Goal: Find specific page/section: Find specific page/section

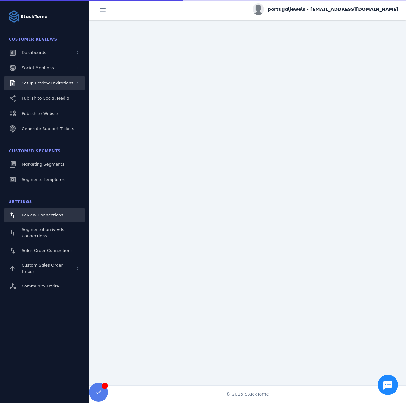
click at [49, 76] on div "Setup Review Invitations" at bounding box center [44, 83] width 81 height 14
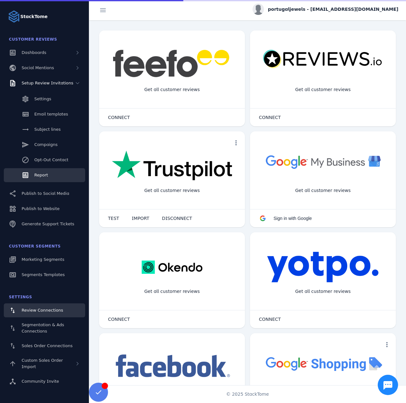
click at [40, 179] on link "Report" at bounding box center [44, 175] width 81 height 14
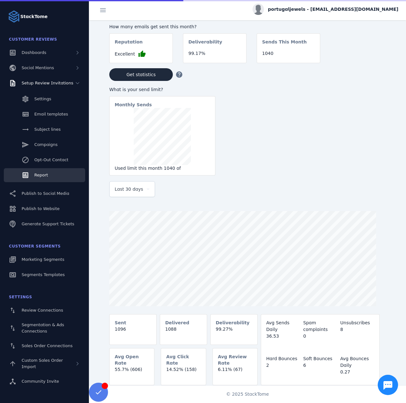
click at [137, 191] on span "Last 30 days" at bounding box center [129, 189] width 29 height 8
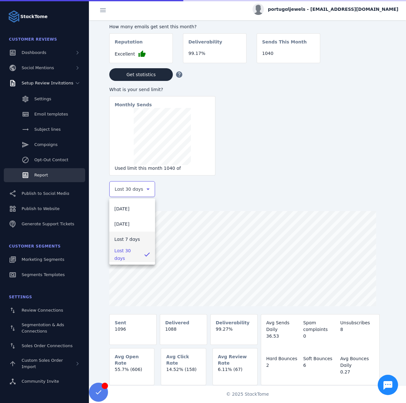
click at [122, 237] on span "Last 7 days" at bounding box center [127, 239] width 26 height 8
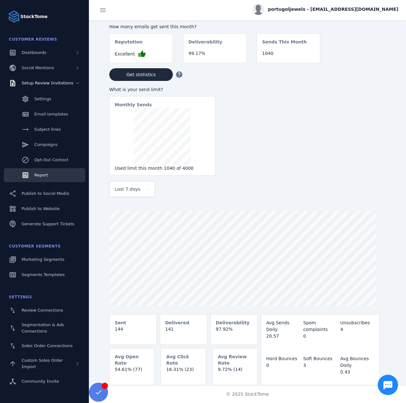
click at [317, 12] on span "portugaljewels - [EMAIL_ADDRESS][DOMAIN_NAME]" at bounding box center [333, 9] width 130 height 7
click at [365, 56] on button "Sign out" at bounding box center [375, 61] width 46 height 15
